Goal: Task Accomplishment & Management: Use online tool/utility

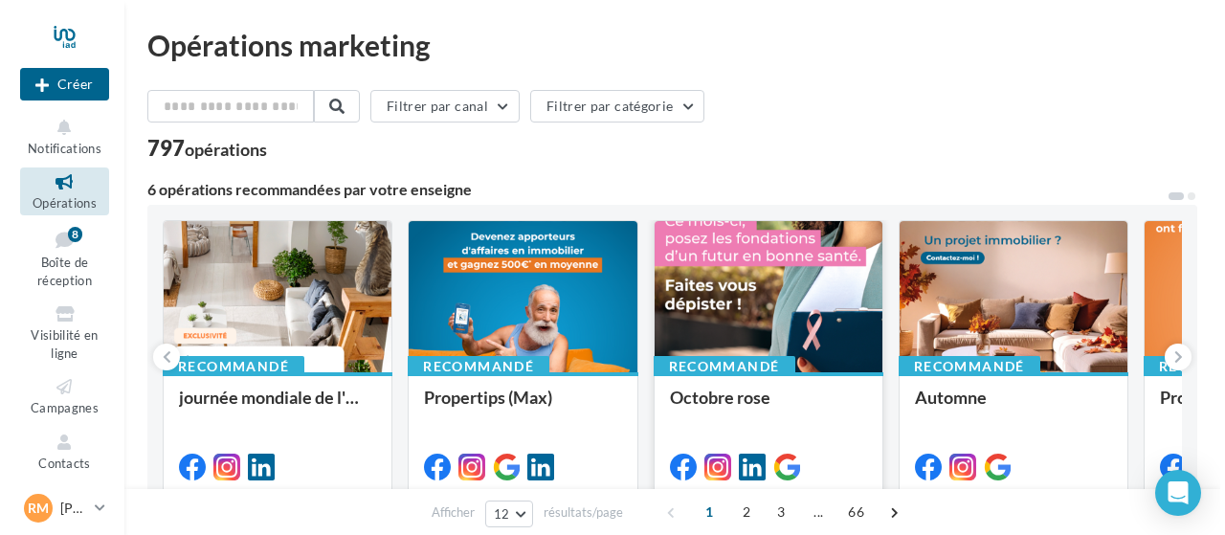
scroll to position [96, 0]
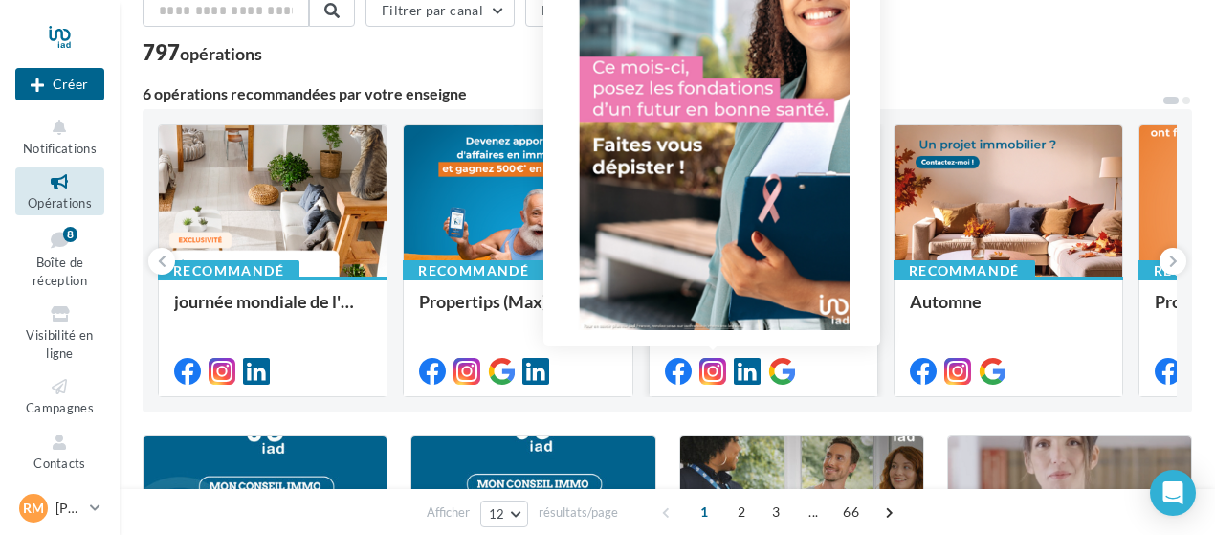
click at [708, 368] on icon at bounding box center [712, 371] width 27 height 27
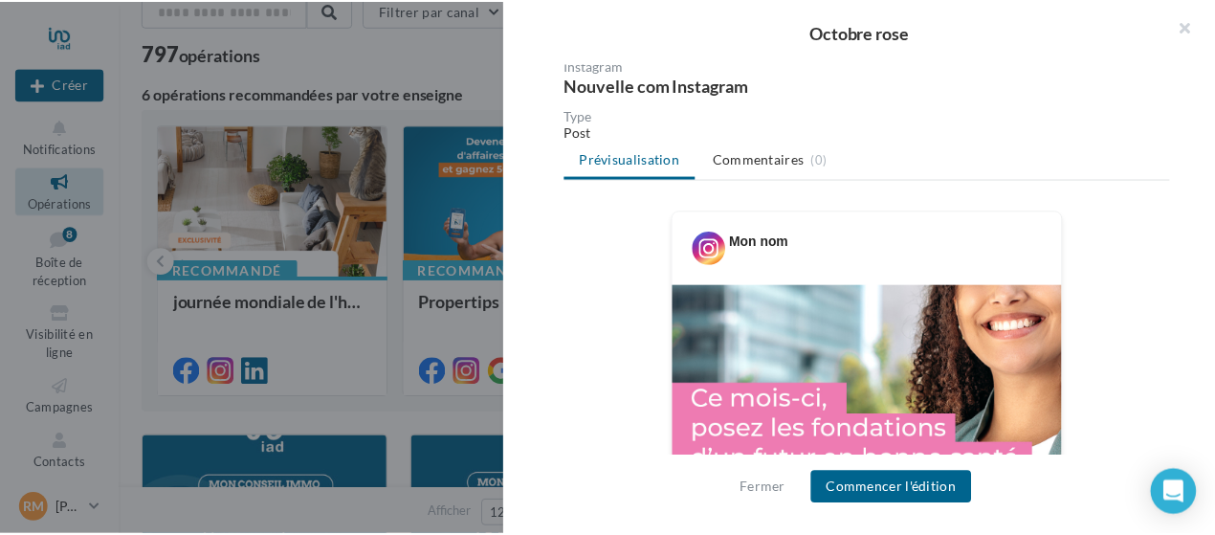
scroll to position [191, 0]
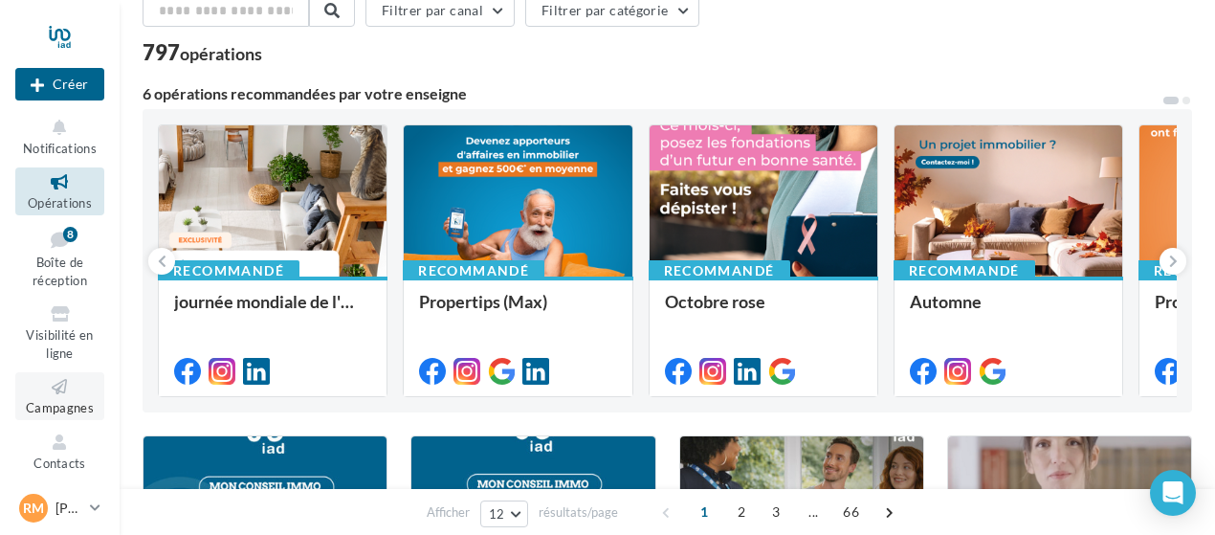
click at [53, 400] on link "Campagnes" at bounding box center [59, 395] width 89 height 47
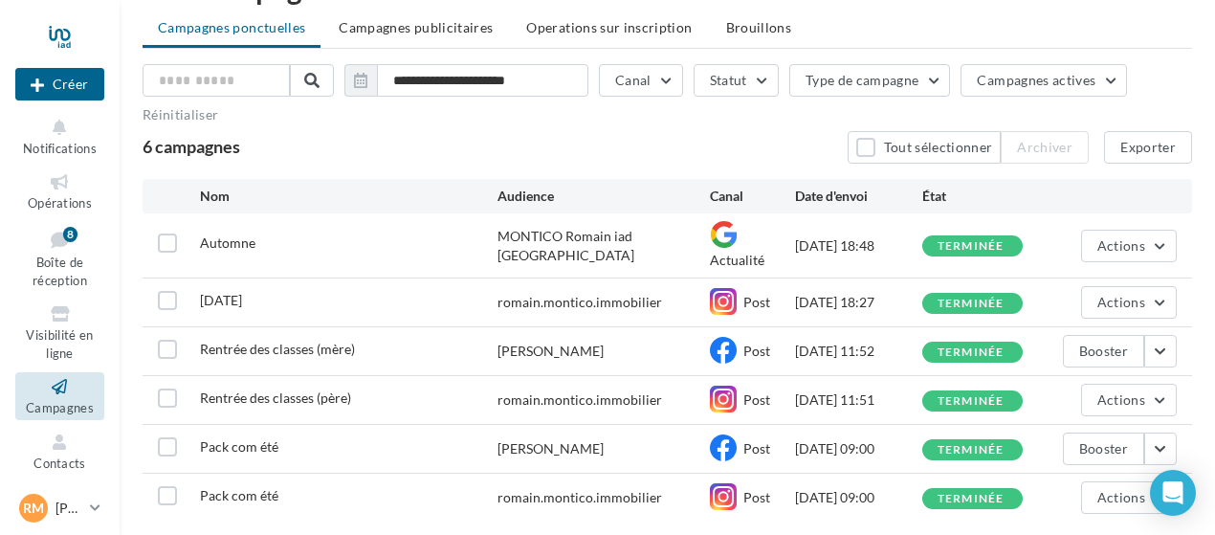
scroll to position [96, 0]
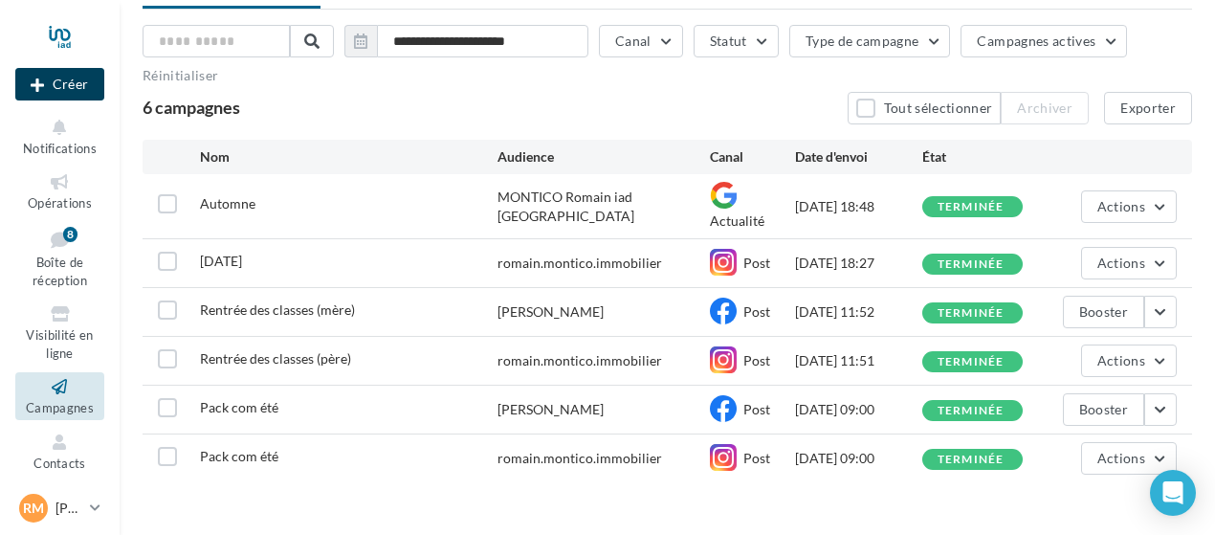
click at [48, 74] on button "Créer" at bounding box center [59, 84] width 89 height 33
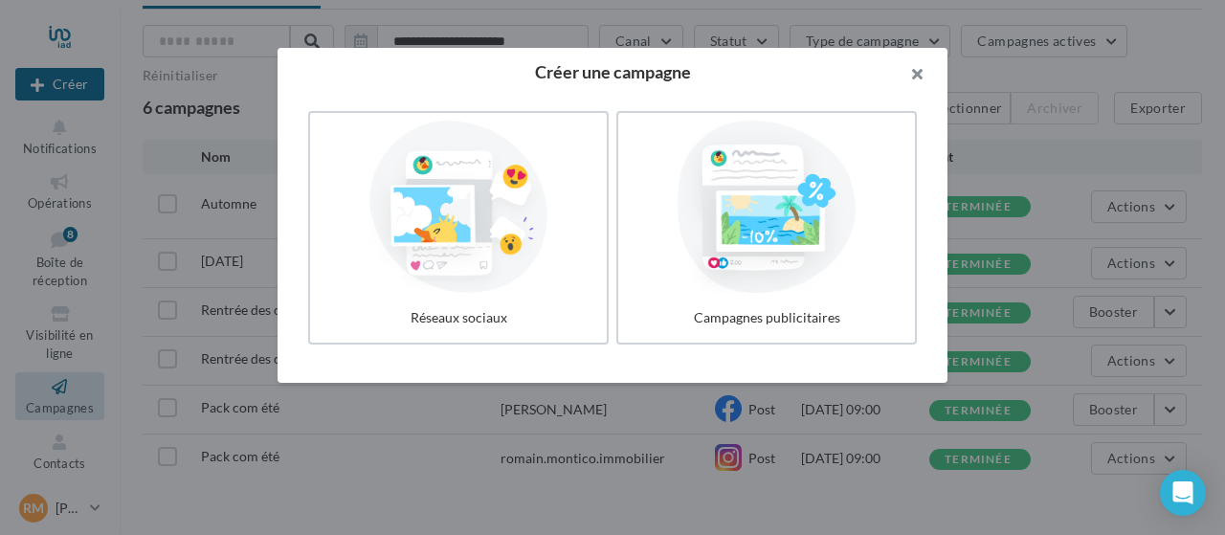
click at [915, 81] on button "button" at bounding box center [909, 76] width 77 height 57
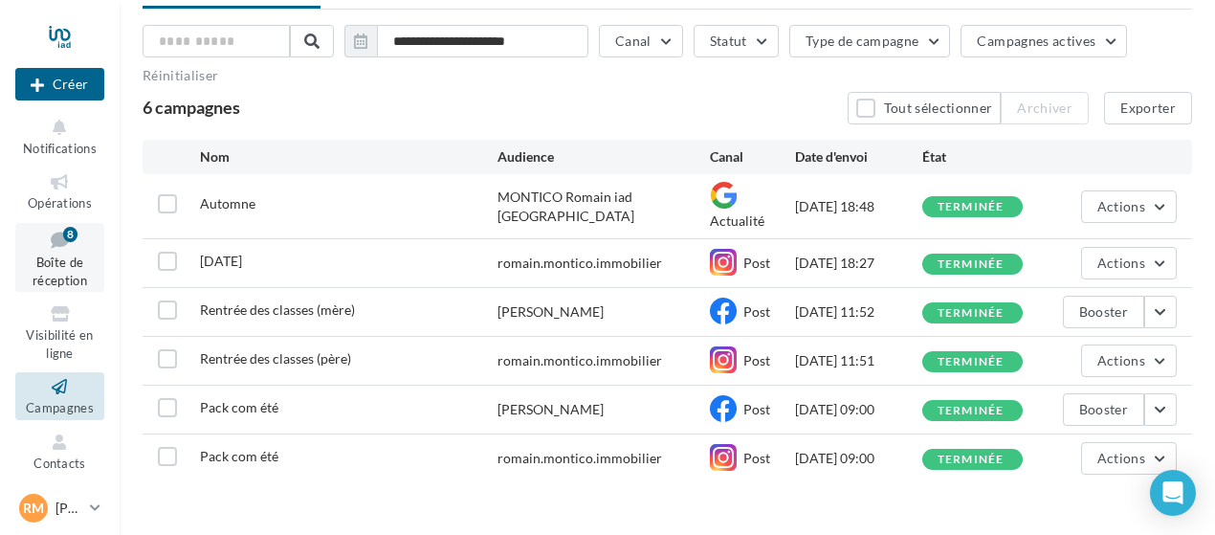
click at [40, 246] on icon at bounding box center [60, 240] width 78 height 26
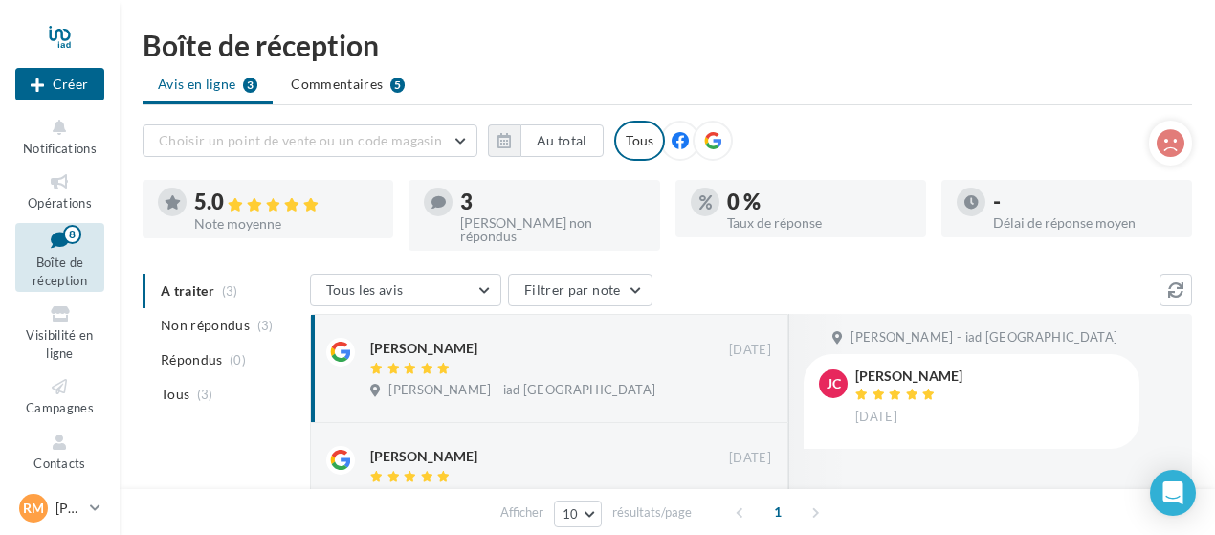
click at [55, 164] on ul "Opérations Boîte de réception 8 Visibilité en ligne Campagnes Contacts Médiathè…" at bounding box center [60, 376] width 104 height 432
click at [54, 183] on icon at bounding box center [60, 182] width 78 height 22
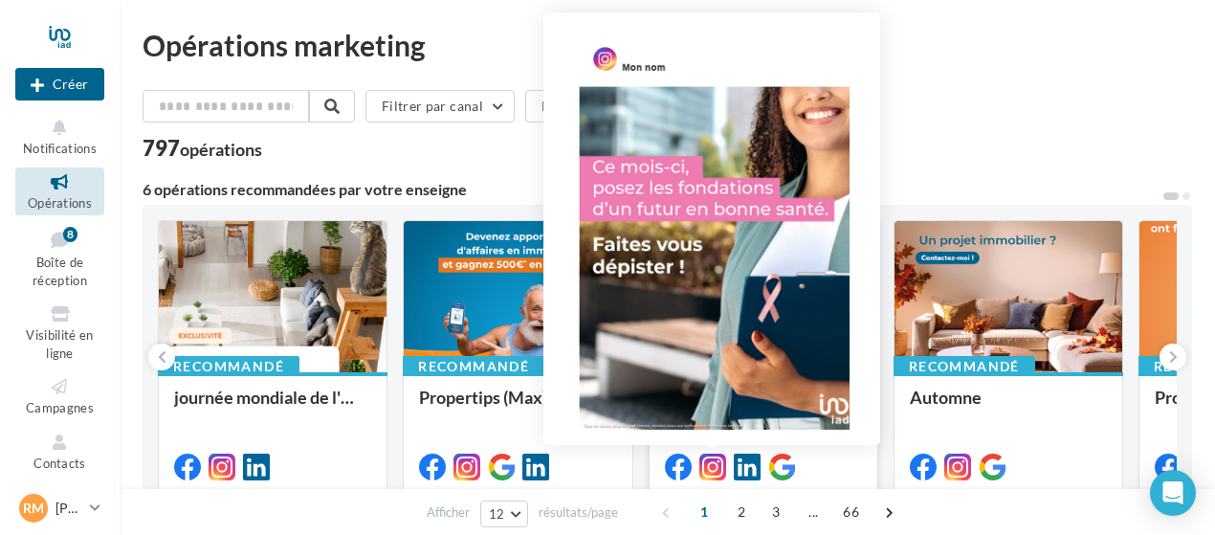
click at [715, 468] on icon at bounding box center [712, 467] width 27 height 27
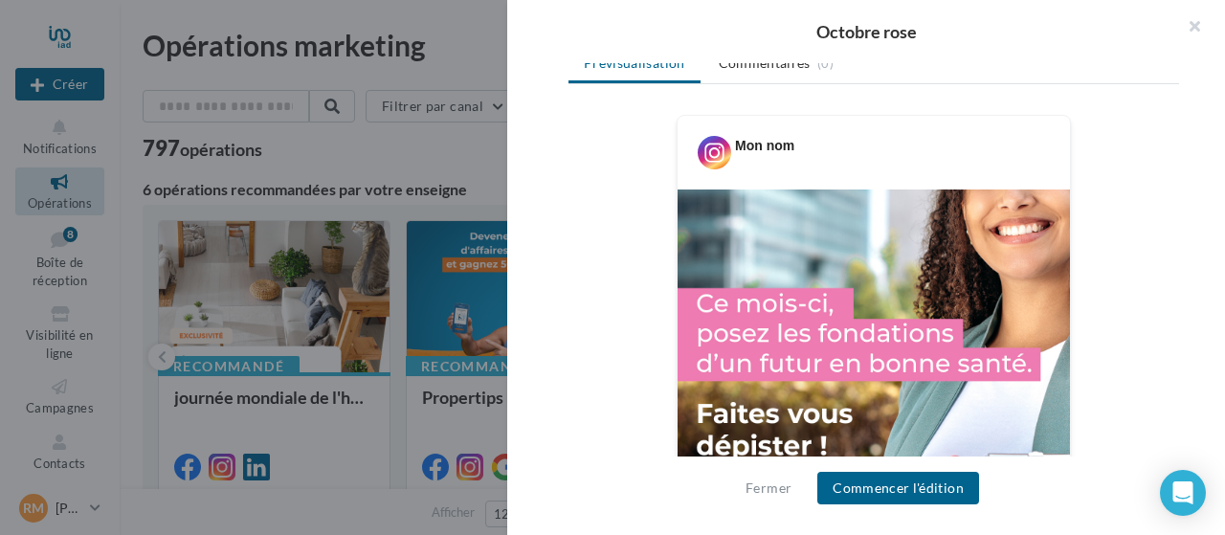
scroll to position [383, 0]
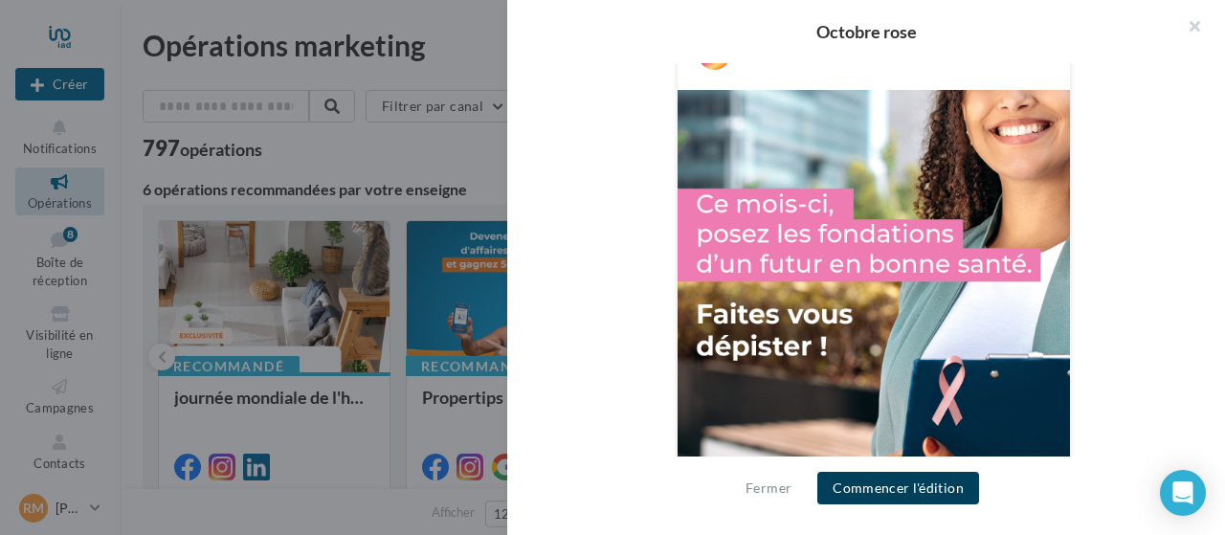
click at [884, 492] on button "Commencer l'édition" at bounding box center [898, 488] width 162 height 33
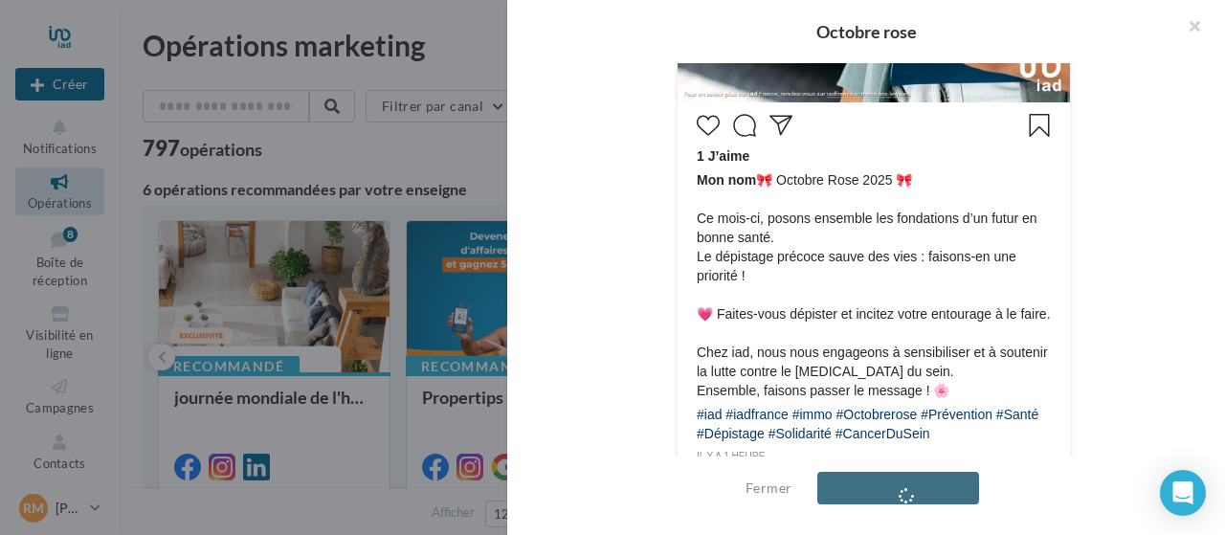
scroll to position [951, 0]
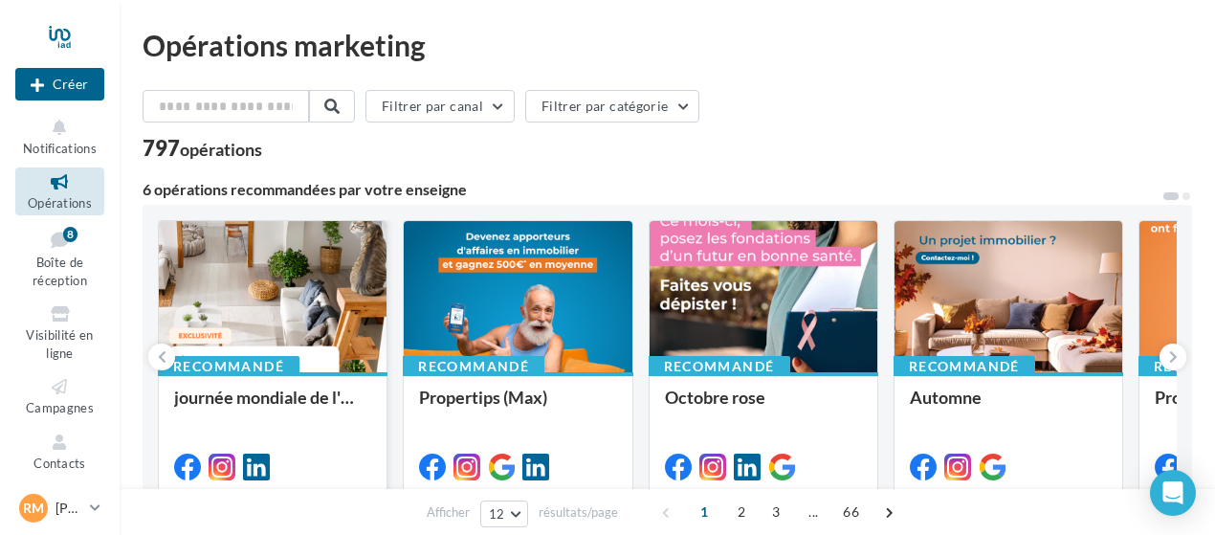
click at [302, 315] on div at bounding box center [273, 297] width 228 height 153
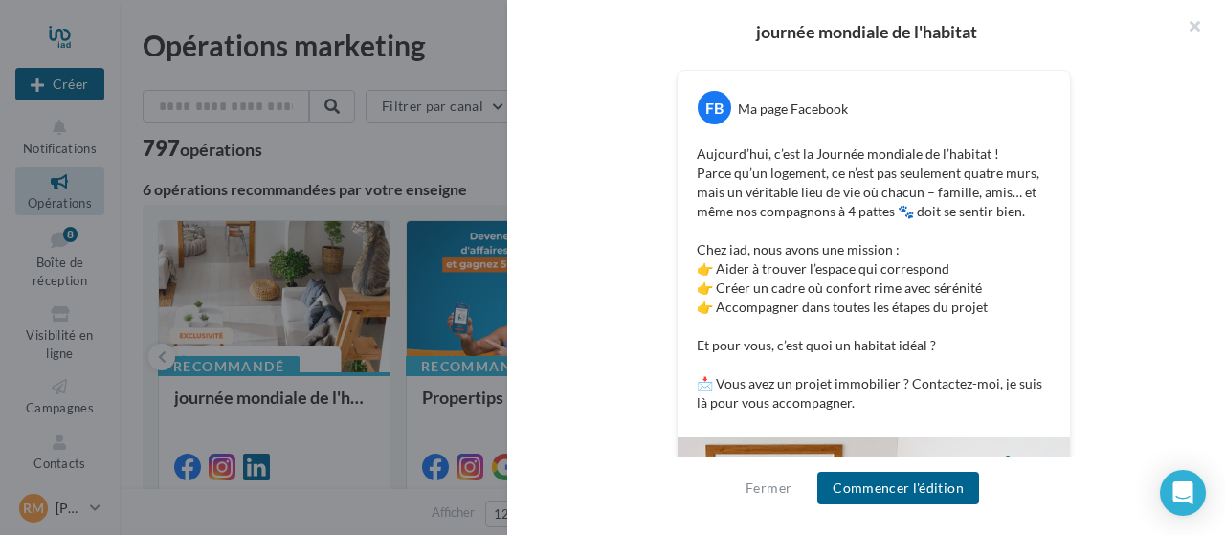
scroll to position [137, 0]
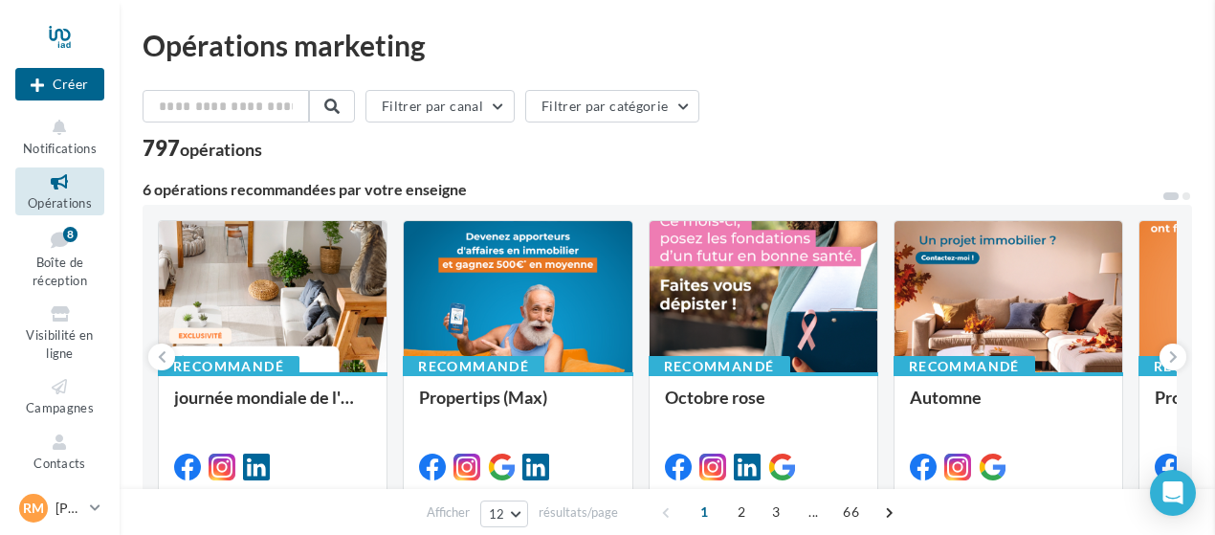
click at [732, 269] on div at bounding box center [764, 297] width 228 height 153
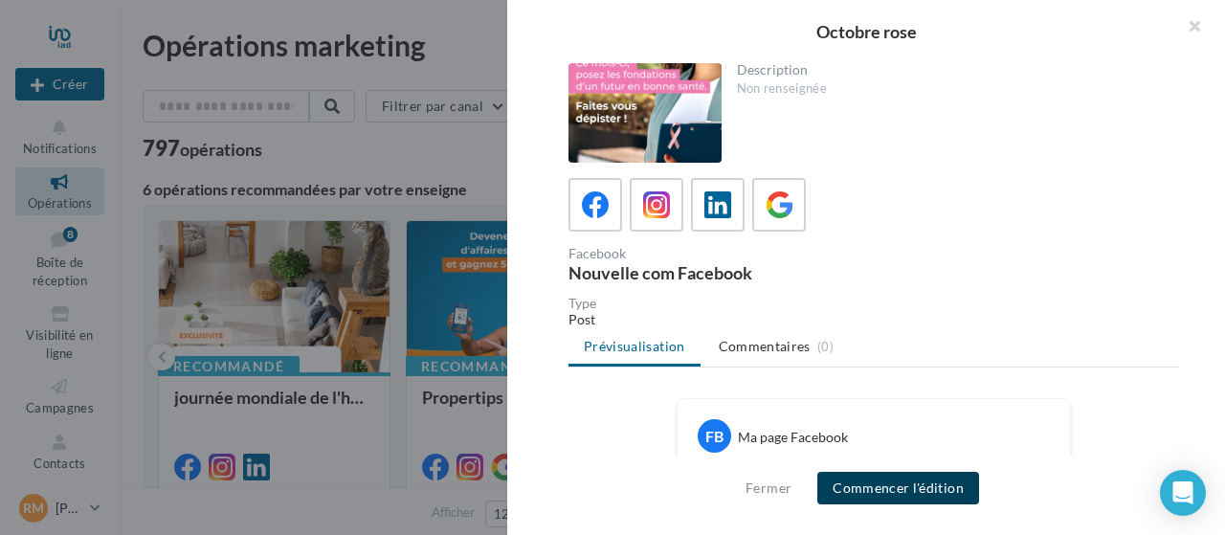
click at [905, 485] on button "Commencer l'édition" at bounding box center [898, 488] width 162 height 33
click at [668, 211] on icon at bounding box center [657, 205] width 28 height 28
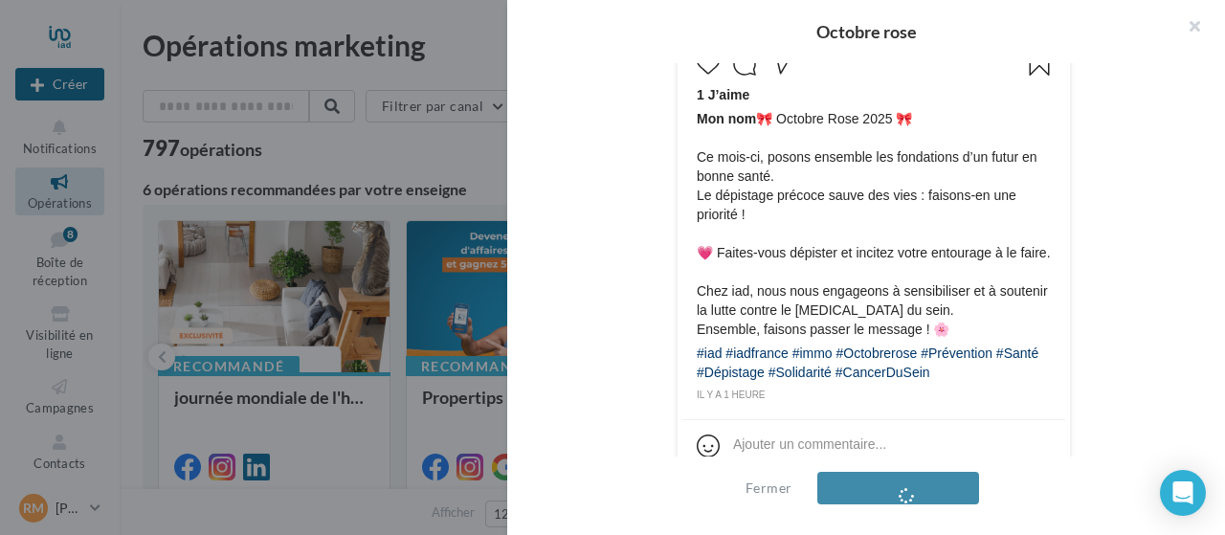
scroll to position [951, 0]
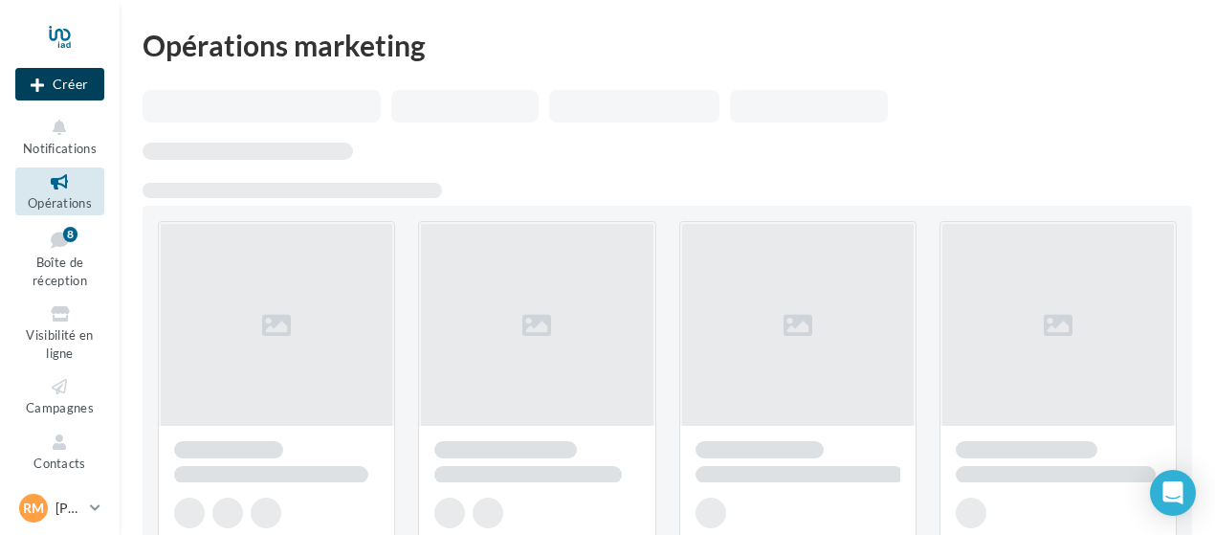
click at [86, 93] on button "Créer" at bounding box center [59, 84] width 89 height 33
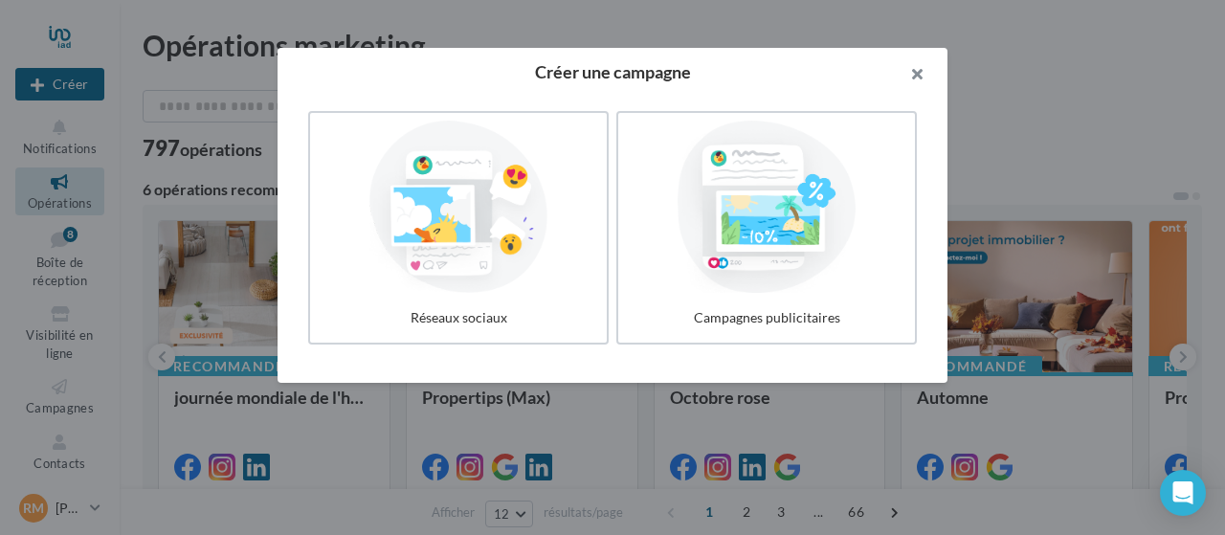
click at [911, 74] on button "button" at bounding box center [909, 76] width 77 height 57
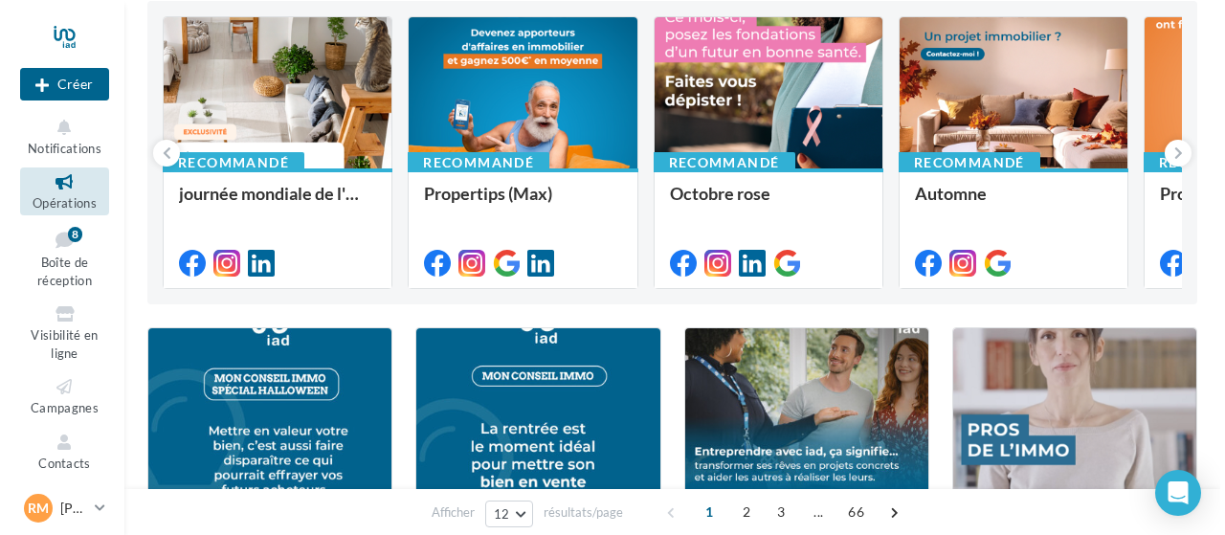
scroll to position [287, 0]
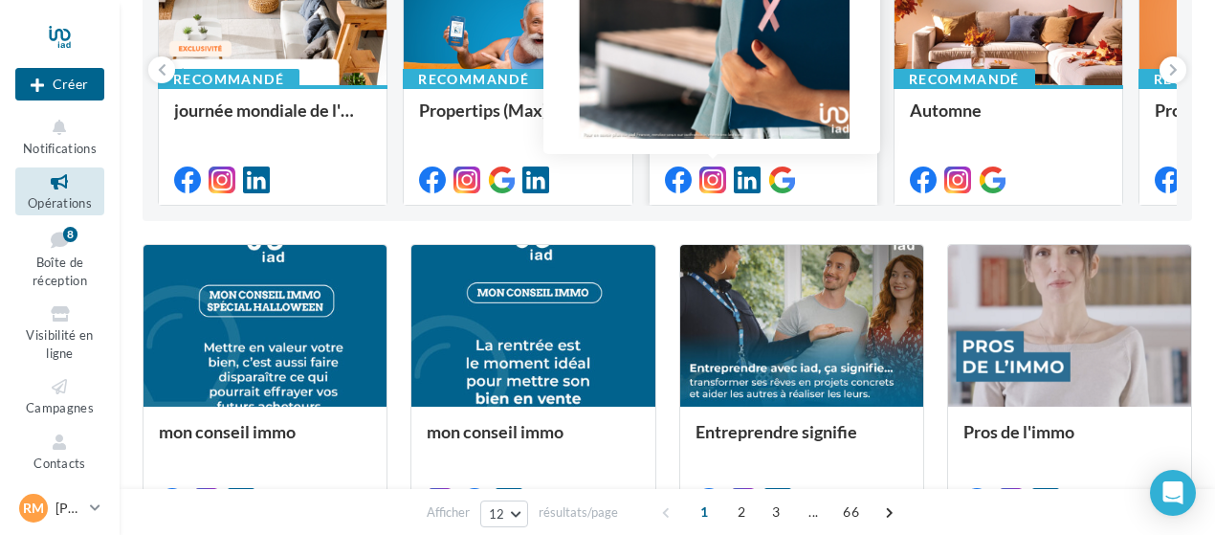
click at [710, 181] on icon at bounding box center [712, 179] width 27 height 27
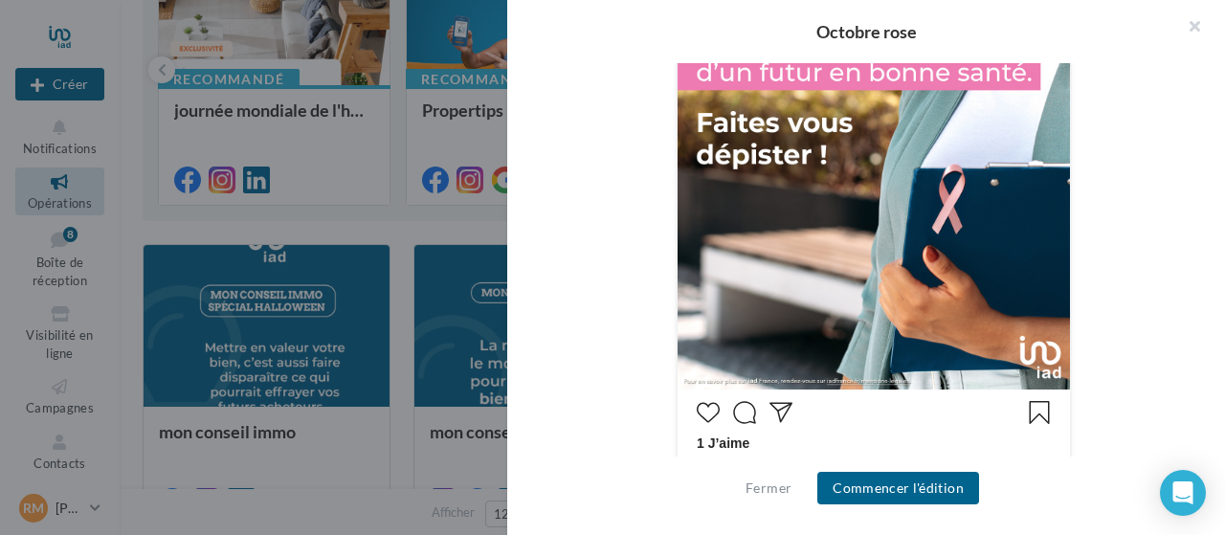
scroll to position [951, 0]
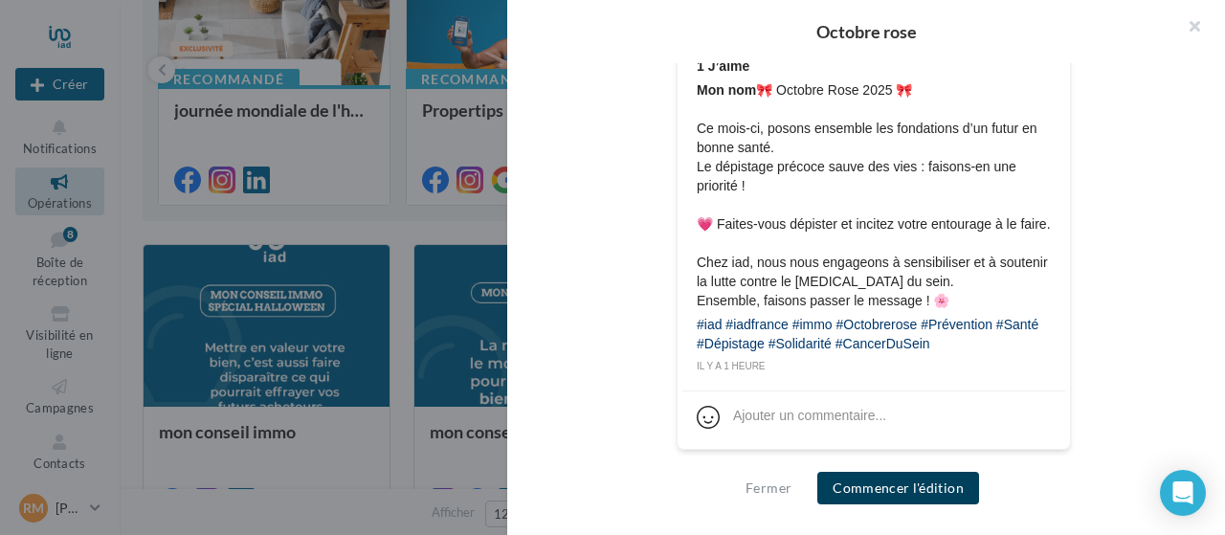
click at [908, 491] on button "Commencer l'édition" at bounding box center [898, 488] width 162 height 33
click at [328, 133] on div at bounding box center [612, 267] width 1225 height 535
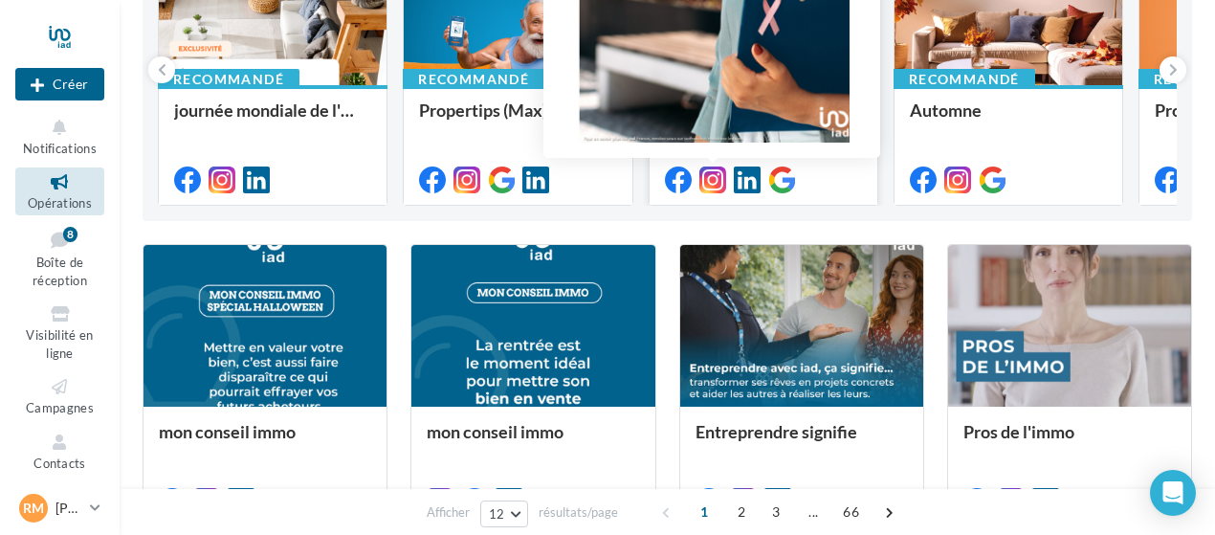
click at [719, 183] on icon at bounding box center [712, 179] width 27 height 27
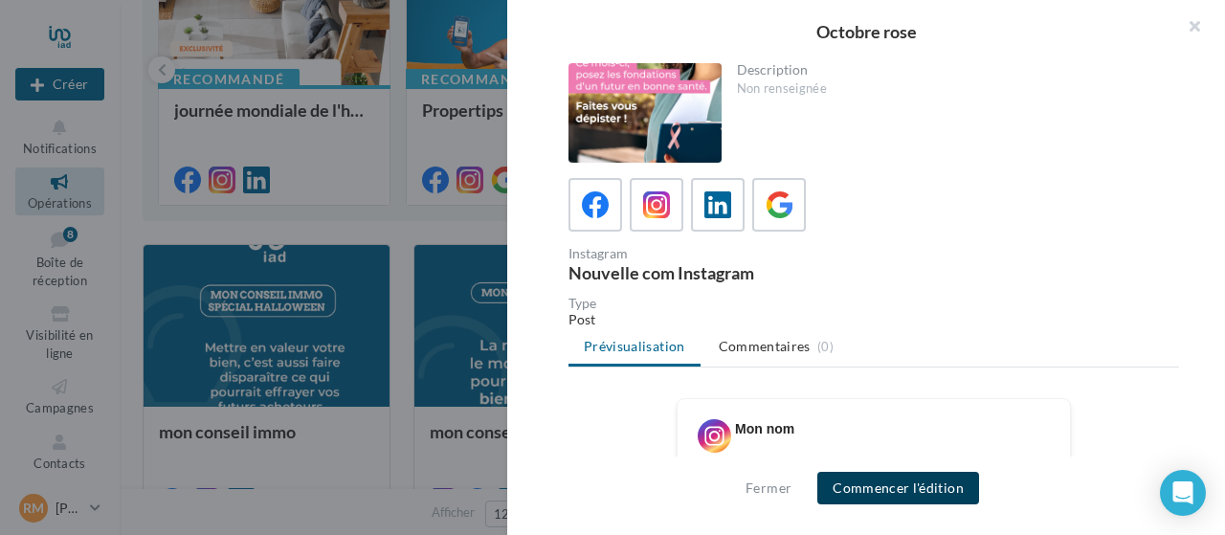
click at [906, 486] on button "Commencer l'édition" at bounding box center [898, 488] width 162 height 33
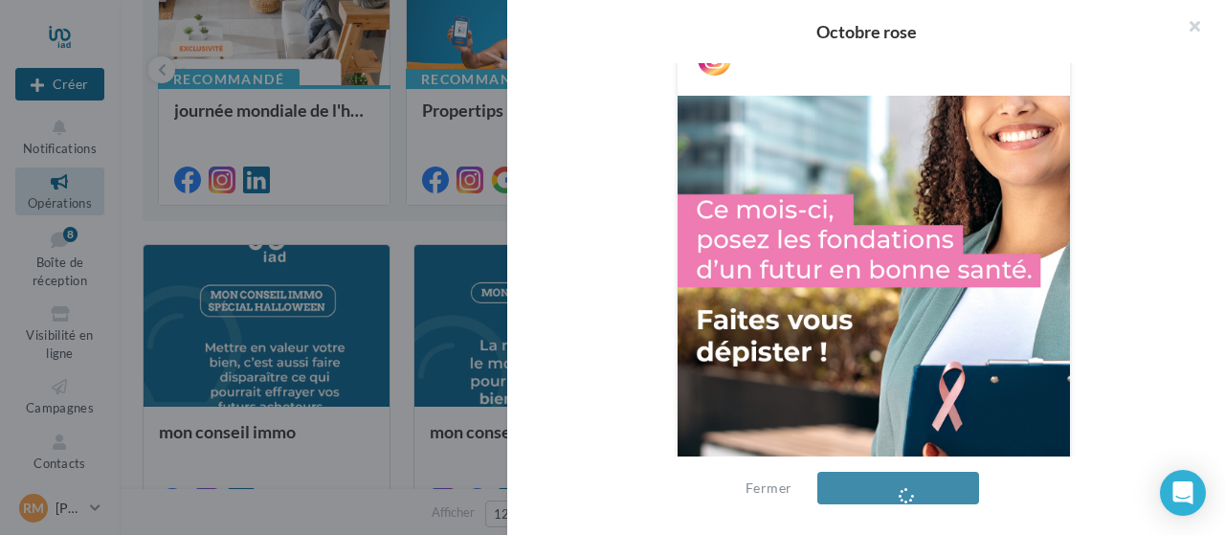
scroll to position [473, 0]
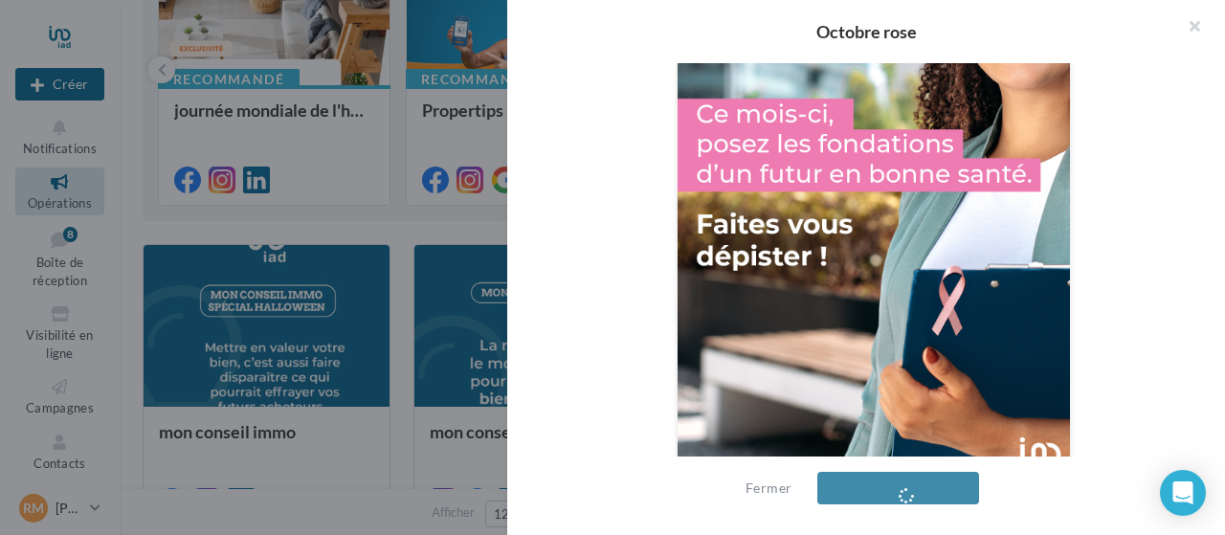
click at [1064, 256] on img at bounding box center [873, 245] width 392 height 491
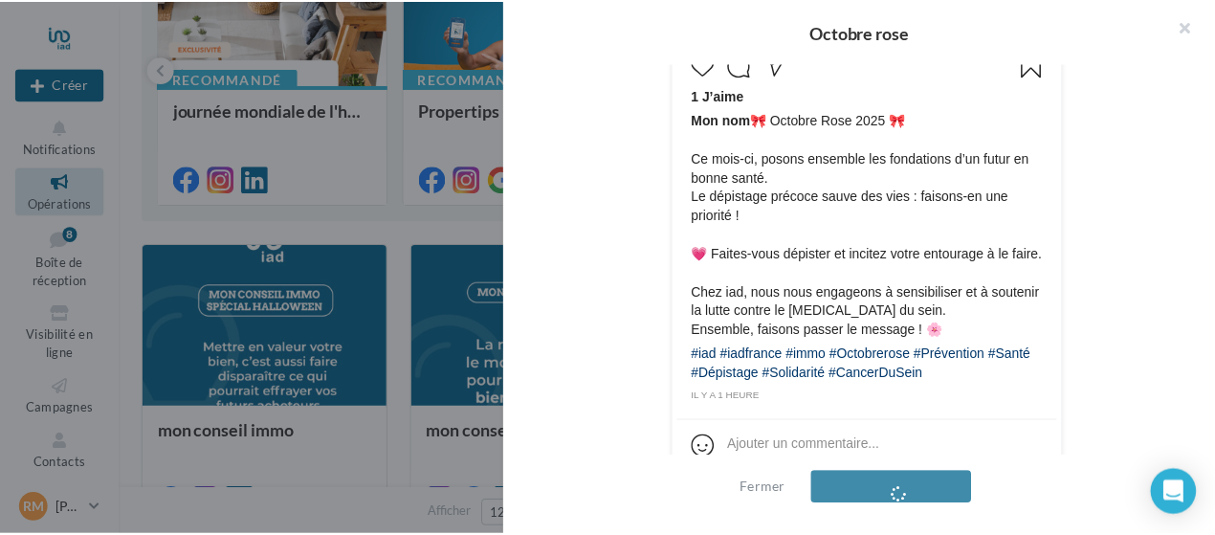
scroll to position [951, 0]
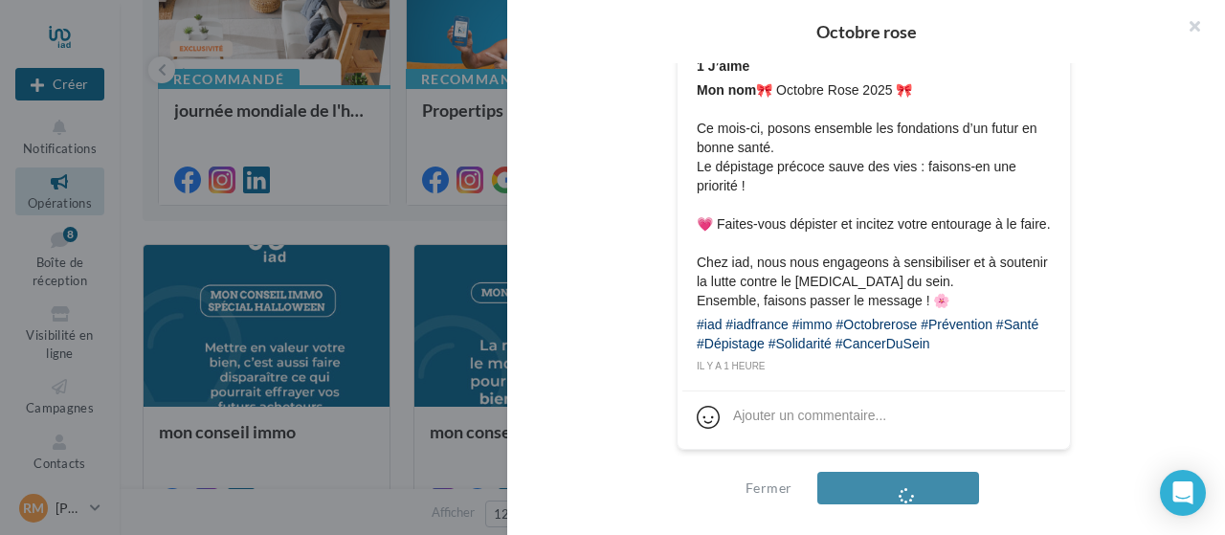
drag, startPoint x: 758, startPoint y: 193, endPoint x: 931, endPoint y: 341, distance: 227.4
click at [931, 341] on div "1 J’aime Mon nom 🎀 Octobre Rose 2025 🎀 Ce mois-ci, posons ensemble les fondatio…" at bounding box center [873, 196] width 383 height 358
copy div "🎀 Octobre Rose 2025 🎀 Ce mois-ci, posons ensemble les fondations d’un futur en …"
click at [370, 220] on div at bounding box center [612, 267] width 1225 height 535
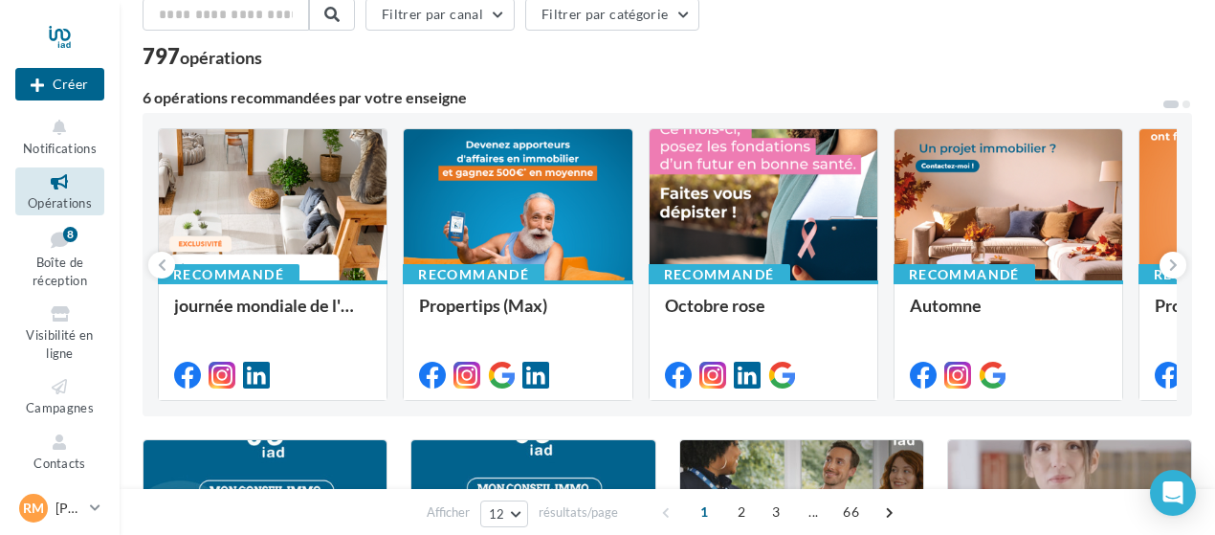
scroll to position [0, 0]
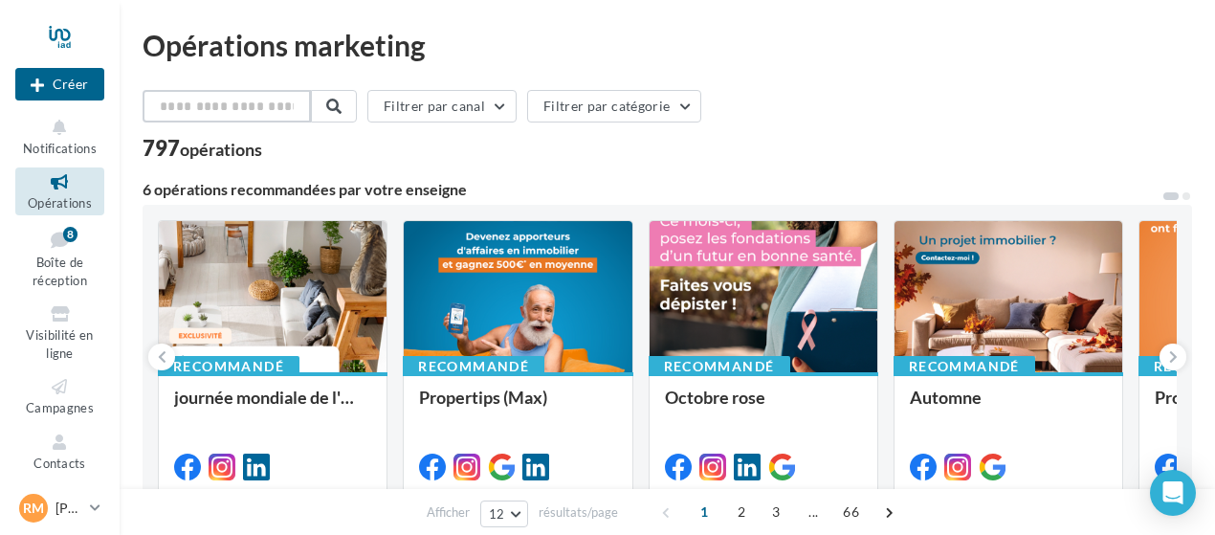
click at [268, 100] on input "text" at bounding box center [227, 106] width 168 height 33
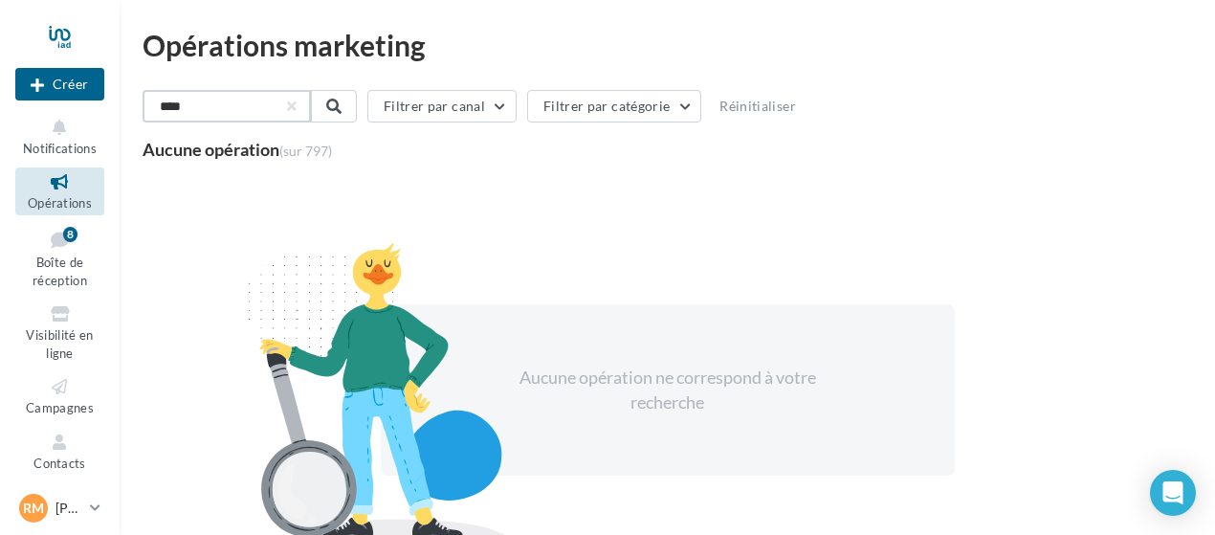
drag, startPoint x: 218, startPoint y: 112, endPoint x: 101, endPoint y: 110, distance: 116.7
click at [101, 110] on div "Nouvelle campagne Créer Notifications Opérations Boîte de réception 8 Visibilit…" at bounding box center [607, 340] width 1215 height 680
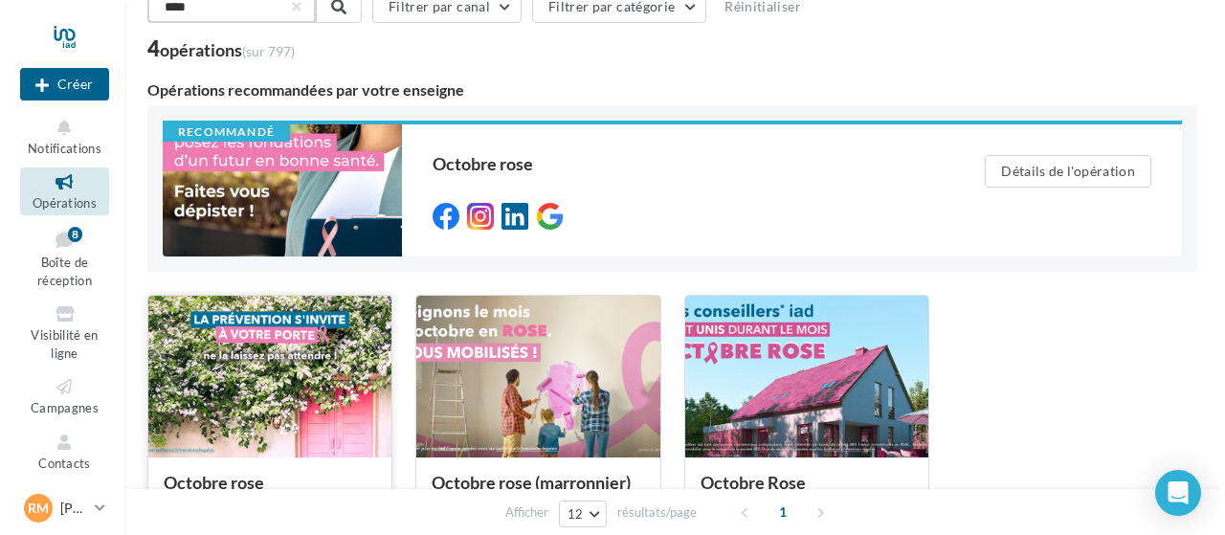
scroll to position [191, 0]
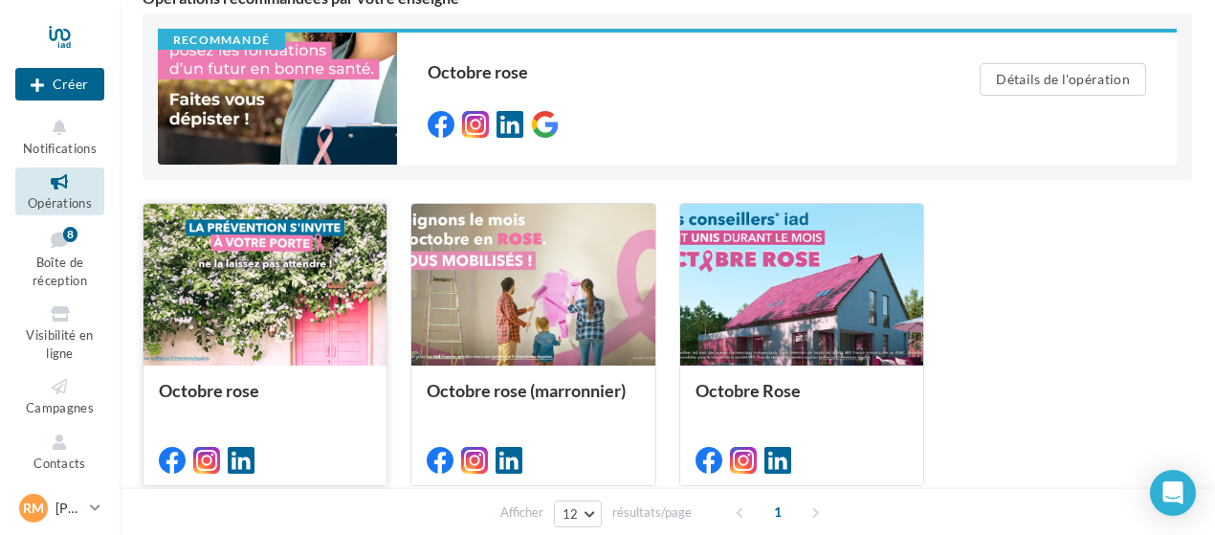
type input "****"
click at [314, 277] on div at bounding box center [265, 286] width 243 height 164
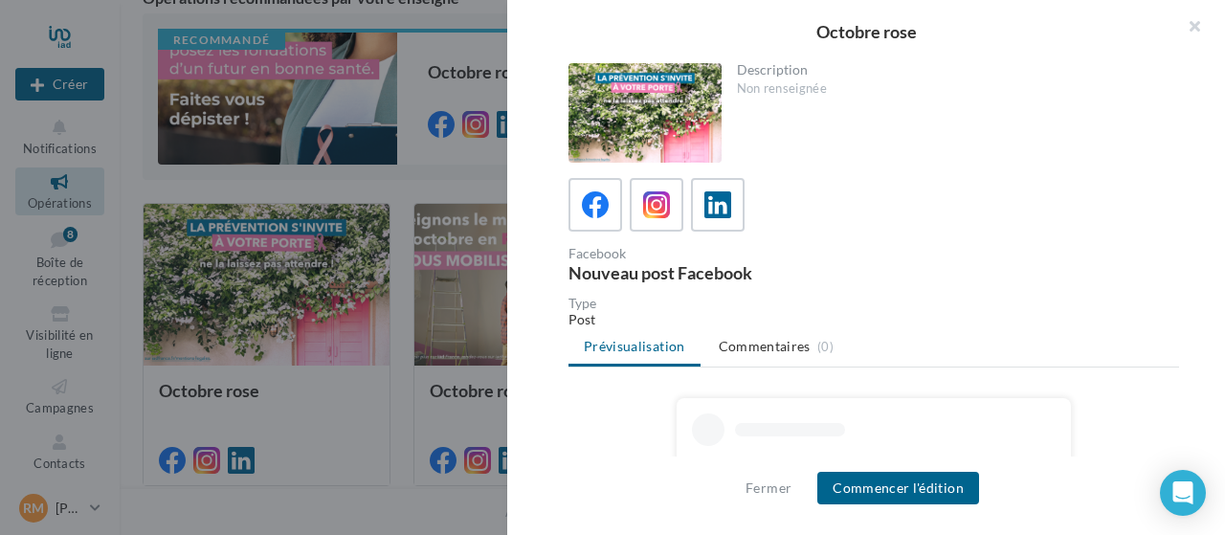
click at [608, 118] on div at bounding box center [644, 113] width 153 height 100
click at [656, 196] on icon at bounding box center [657, 205] width 28 height 28
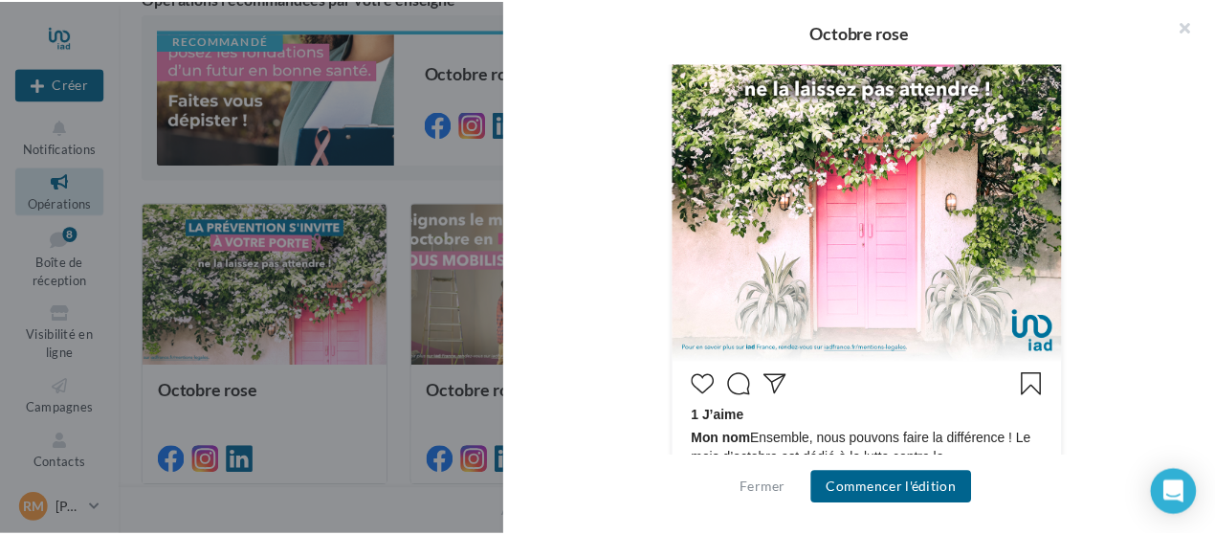
scroll to position [408, 0]
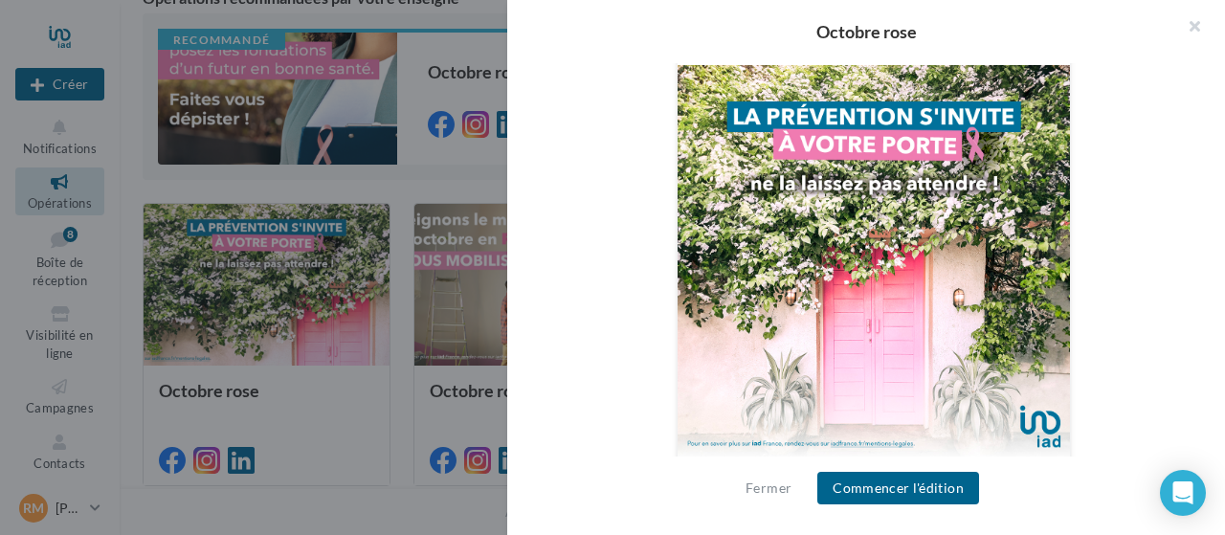
drag, startPoint x: 803, startPoint y: 244, endPoint x: 291, endPoint y: 102, distance: 531.1
click at [291, 102] on div at bounding box center [612, 267] width 1225 height 535
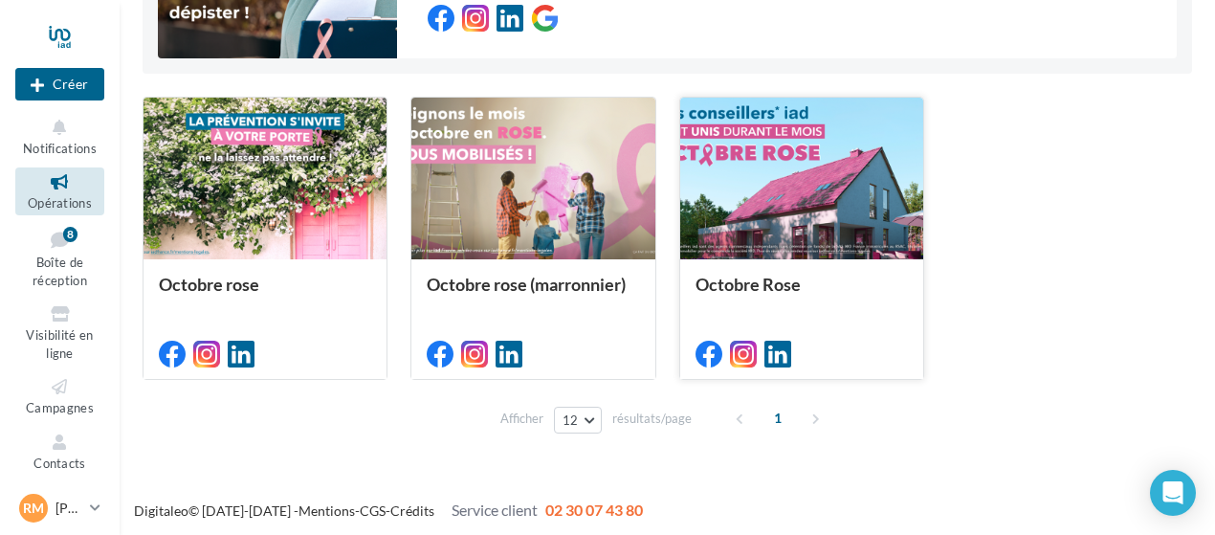
scroll to position [300, 0]
